Goal: Information Seeking & Learning: Understand process/instructions

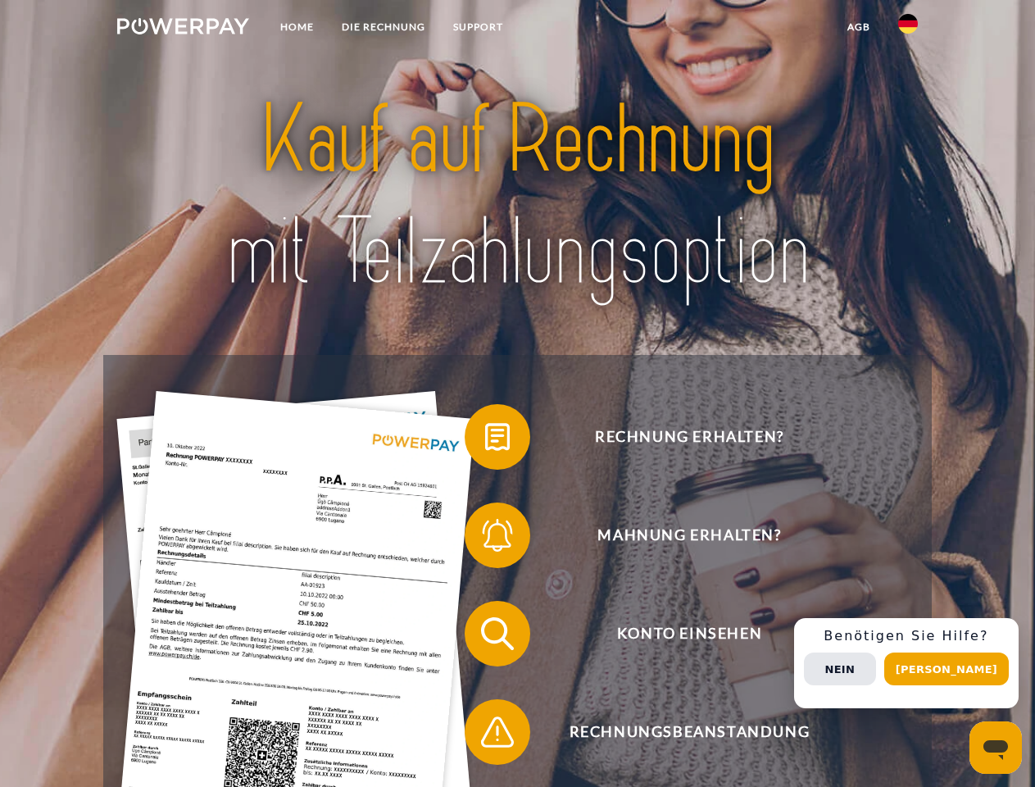
click at [183, 29] on img at bounding box center [183, 26] width 132 height 16
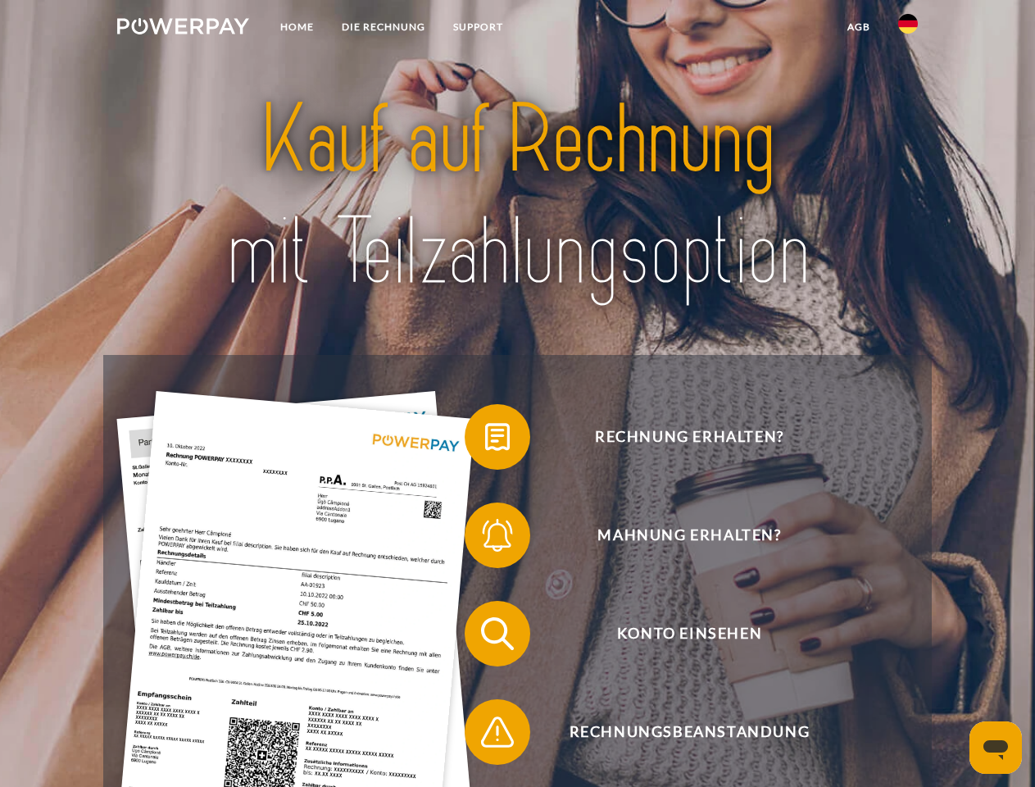
click at [908, 29] on img at bounding box center [908, 24] width 20 height 20
click at [858, 27] on link "agb" at bounding box center [858, 26] width 51 height 29
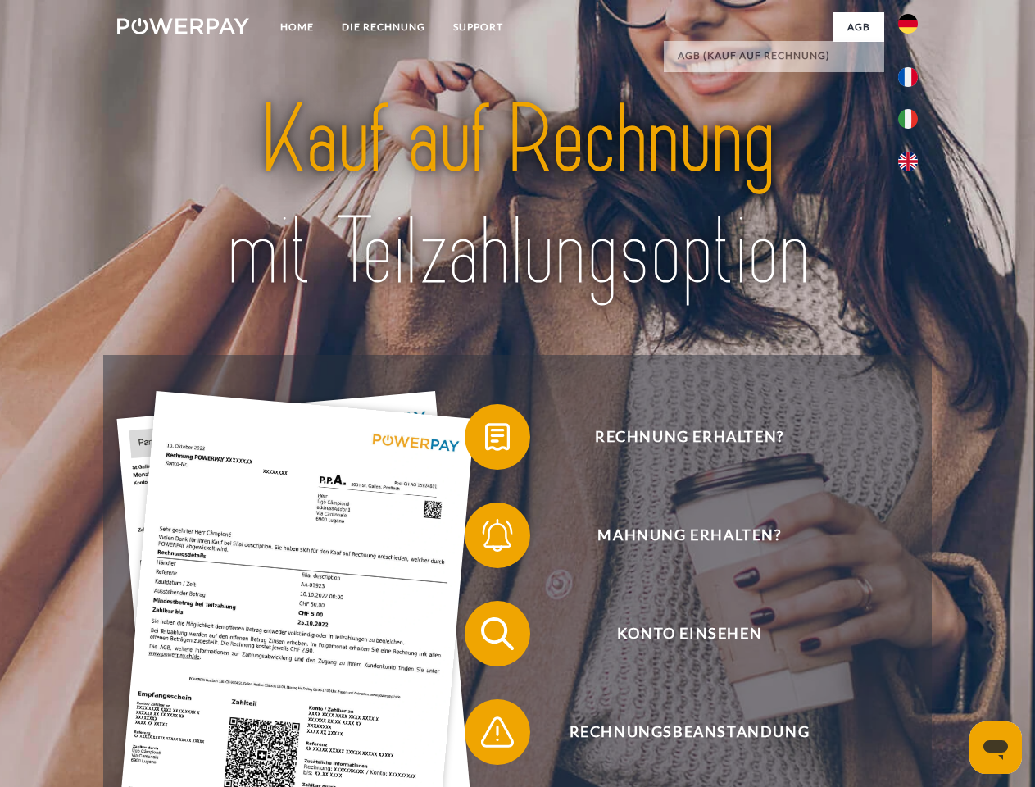
click at [485, 440] on span at bounding box center [473, 437] width 82 height 82
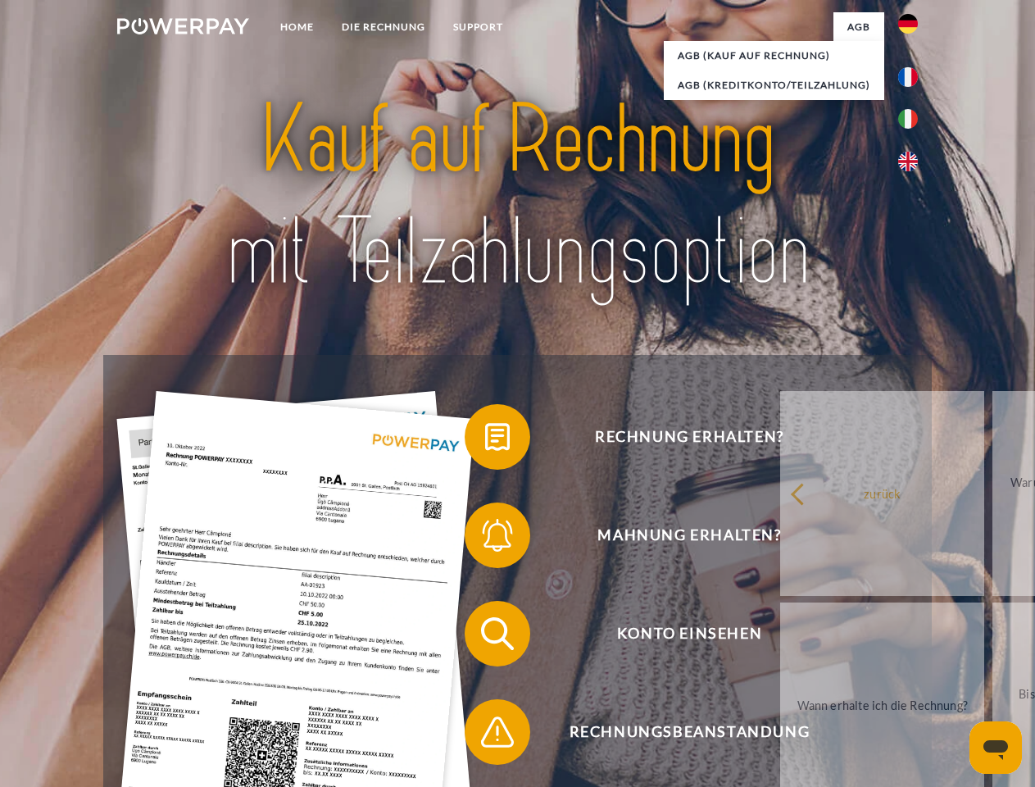
click at [485, 538] on div "Rechnung erhalten? Mahnung erhalten? Konto einsehen" at bounding box center [516, 682] width 827 height 655
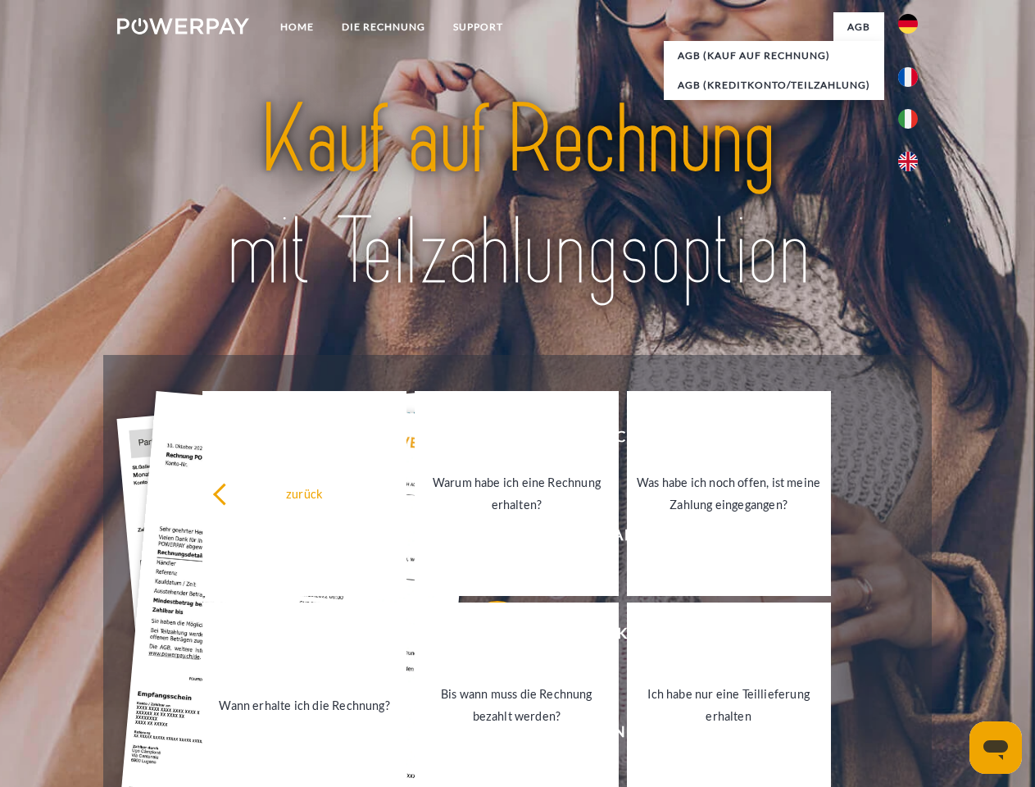
click at [485, 637] on link "Bis wann muss die Rechnung bezahlt werden?" at bounding box center [517, 704] width 204 height 205
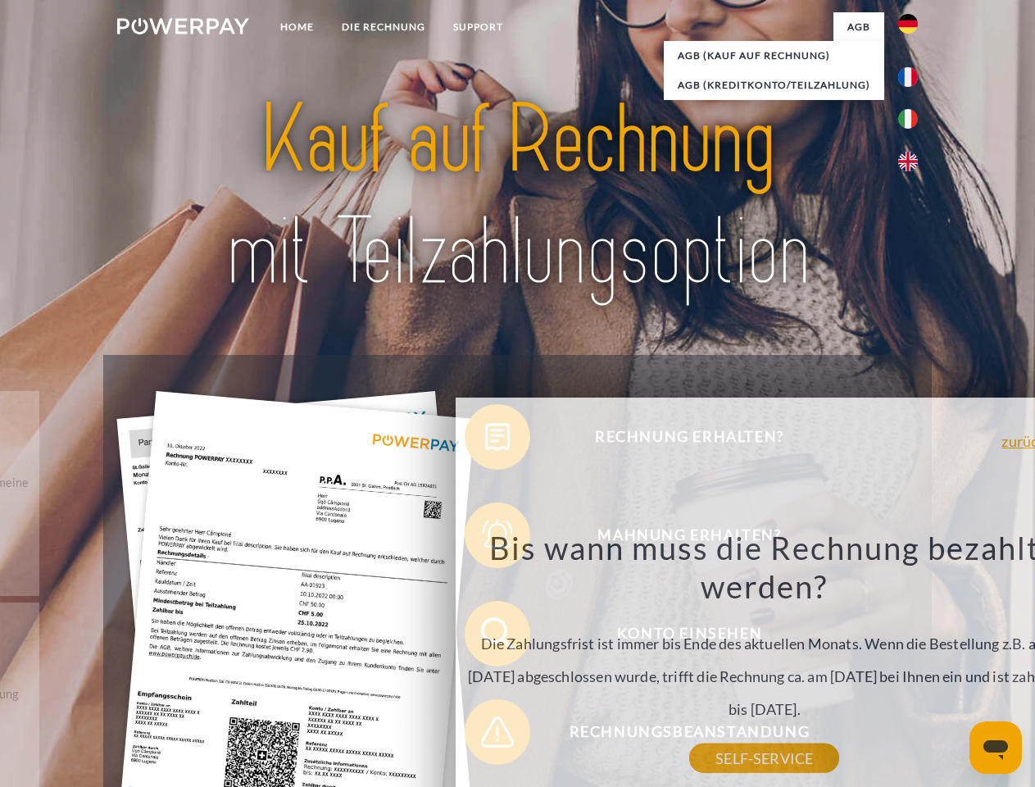
click at [485, 735] on div "Bis wann muss die Rechnung bezahlt werden? Die Zahlungsfrist ist immer bis Ende…" at bounding box center [764, 643] width 598 height 230
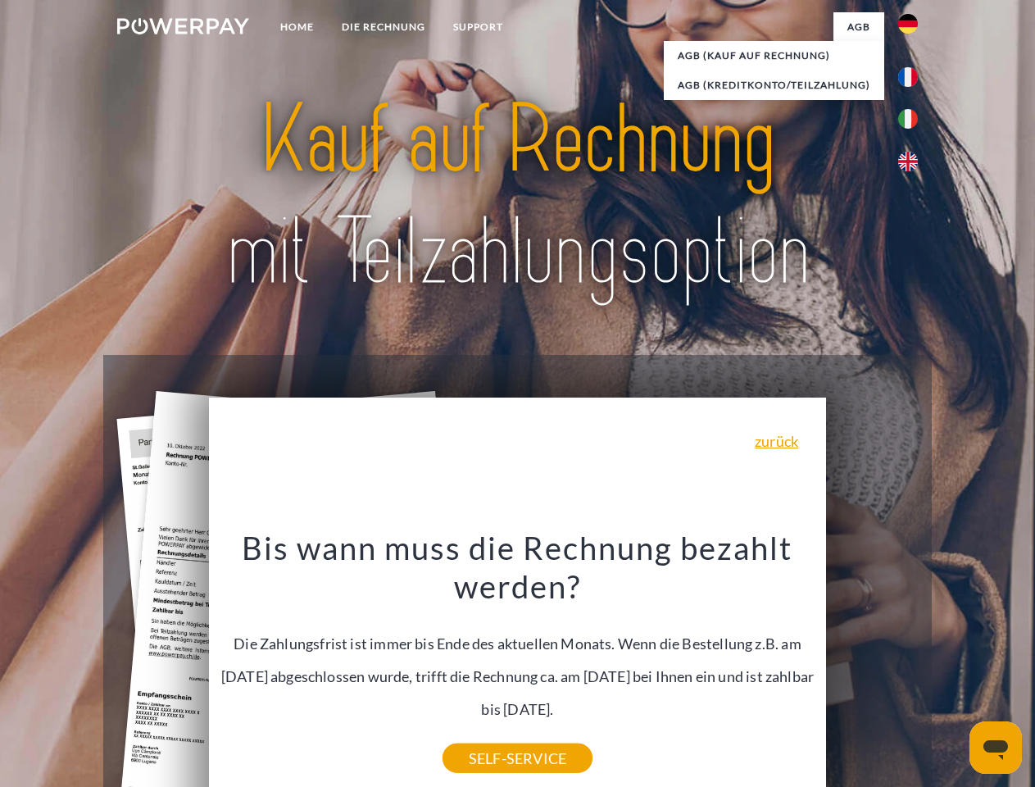
click at [912, 663] on div "Rechnung erhalten? Mahnung erhalten? Konto einsehen" at bounding box center [516, 682] width 827 height 655
click at [872, 666] on span "Konto einsehen" at bounding box center [688, 634] width 401 height 66
click at [952, 669] on header "Home DIE RECHNUNG SUPPORT" at bounding box center [517, 565] width 1035 height 1131
